Goal: Task Accomplishment & Management: Use online tool/utility

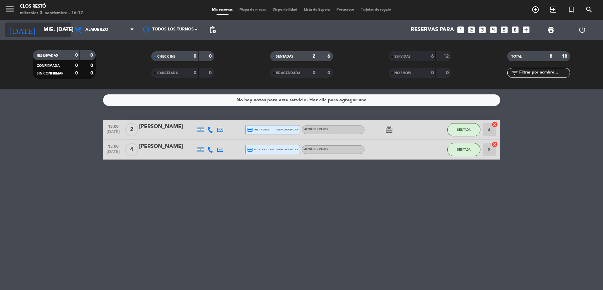
click at [27, 23] on div "[DATE] mié. [DATE] arrow_drop_down" at bounding box center [38, 30] width 66 height 15
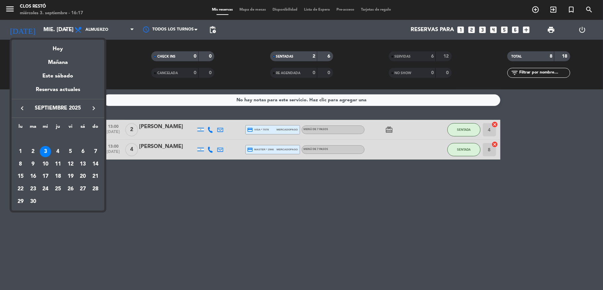
click at [61, 147] on div "4" at bounding box center [57, 151] width 11 height 11
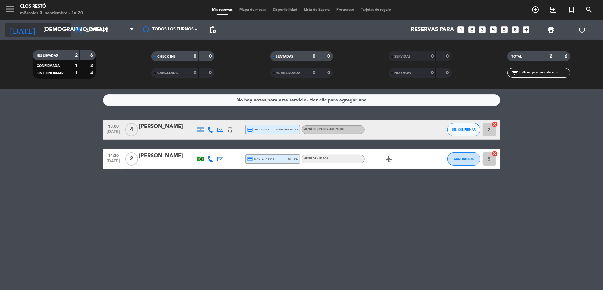
click at [51, 28] on input "[DEMOGRAPHIC_DATA] [DATE]" at bounding box center [76, 30] width 72 height 13
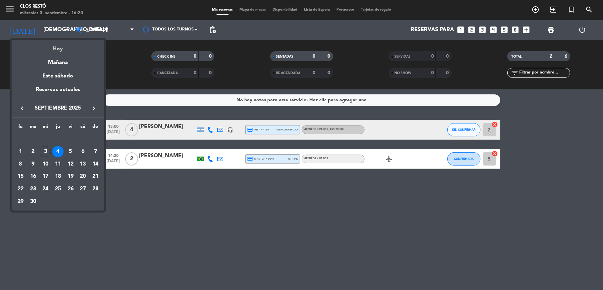
click at [53, 47] on div "Hoy" at bounding box center [58, 47] width 93 height 14
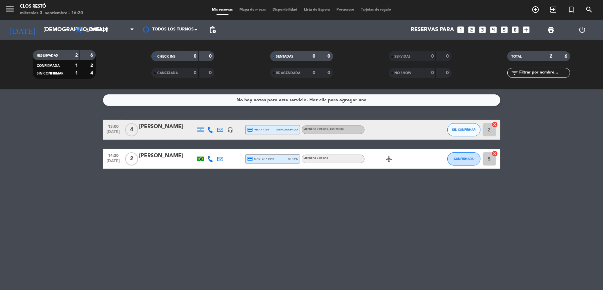
type input "mié. [DATE]"
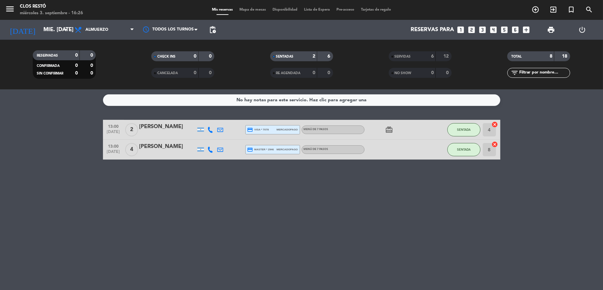
click at [166, 128] on div "[PERSON_NAME]" at bounding box center [167, 127] width 56 height 9
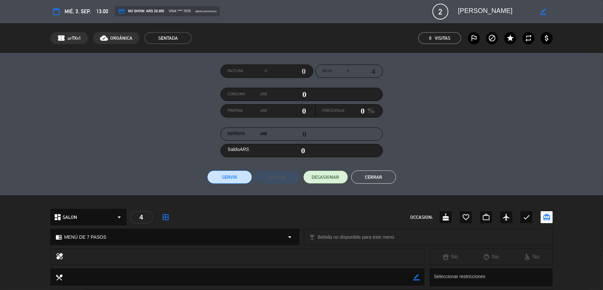
click at [302, 72] on div "Factura #" at bounding box center [267, 71] width 93 height 13
click at [301, 70] on div "Factura #" at bounding box center [267, 71] width 93 height 13
click at [301, 70] on input "text" at bounding box center [286, 71] width 39 height 10
click at [398, 84] on div "Factura # Mesa # 4 Consumo ARS 0 Propina ARS 0 Porcentaje 0 % Depósito ARS 0 Sa…" at bounding box center [301, 124] width 503 height 119
click at [299, 71] on input "text" at bounding box center [286, 71] width 39 height 10
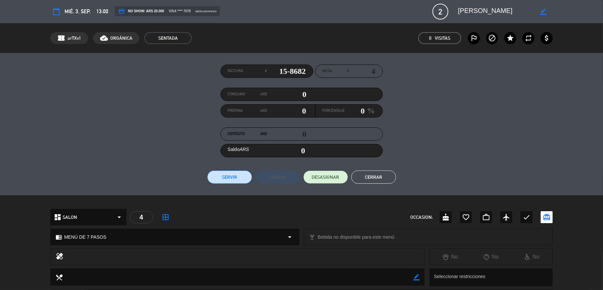
type input "15-8682"
click at [235, 175] on button "Servir" at bounding box center [229, 177] width 45 height 13
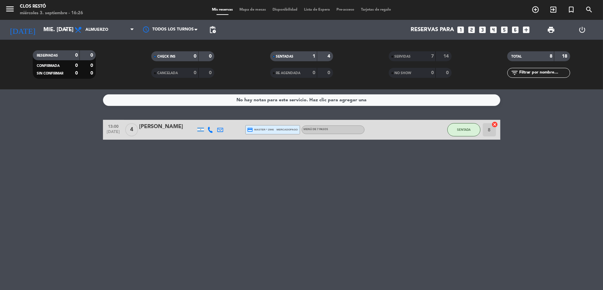
click at [151, 124] on div "[PERSON_NAME]" at bounding box center [167, 127] width 56 height 9
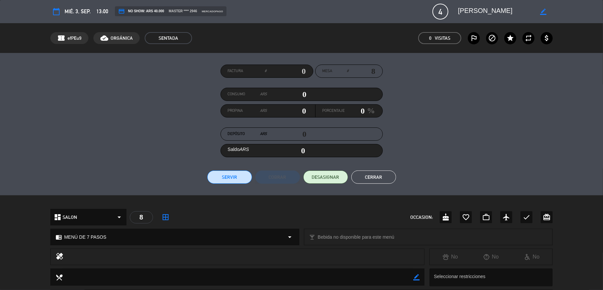
click at [303, 72] on div "Factura #" at bounding box center [267, 71] width 93 height 13
click at [301, 70] on input "text" at bounding box center [286, 71] width 39 height 10
type input "15-31403"
click at [229, 177] on button "Servir" at bounding box center [229, 177] width 45 height 13
